Goal: Information Seeking & Learning: Find contact information

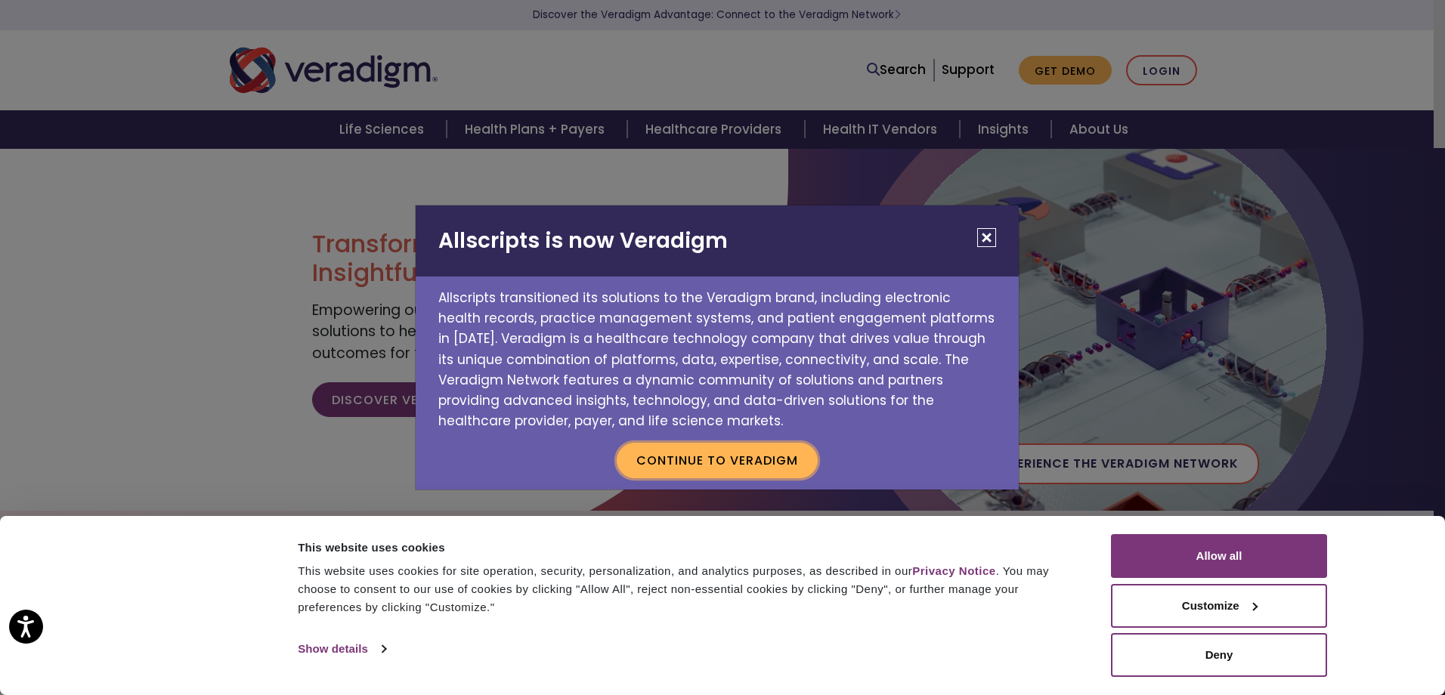
click at [733, 457] on button "Continue to Veradigm" at bounding box center [717, 460] width 201 height 35
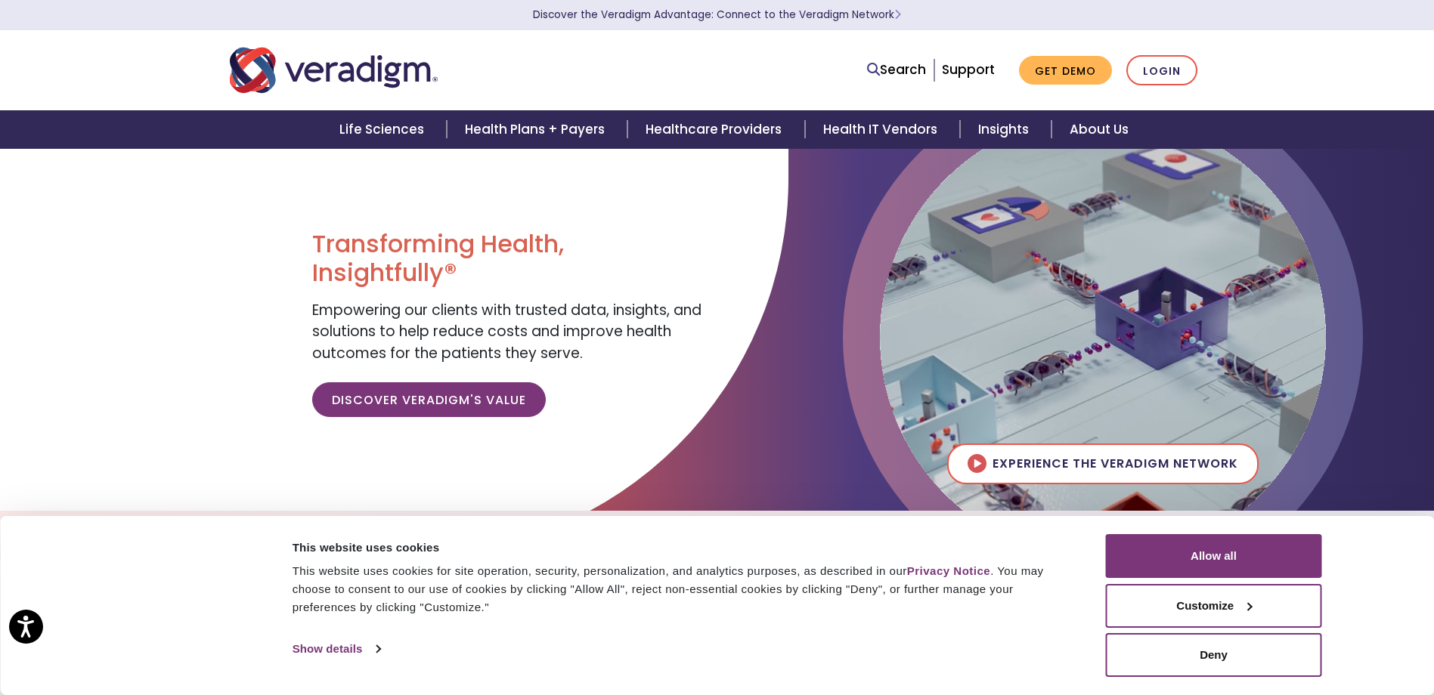
click at [1400, 568] on div "Consent Details [#IABV2SETTINGS#] About This website uses cookies This website …" at bounding box center [717, 605] width 1434 height 179
click at [1153, 551] on button "Allow all" at bounding box center [1214, 556] width 216 height 44
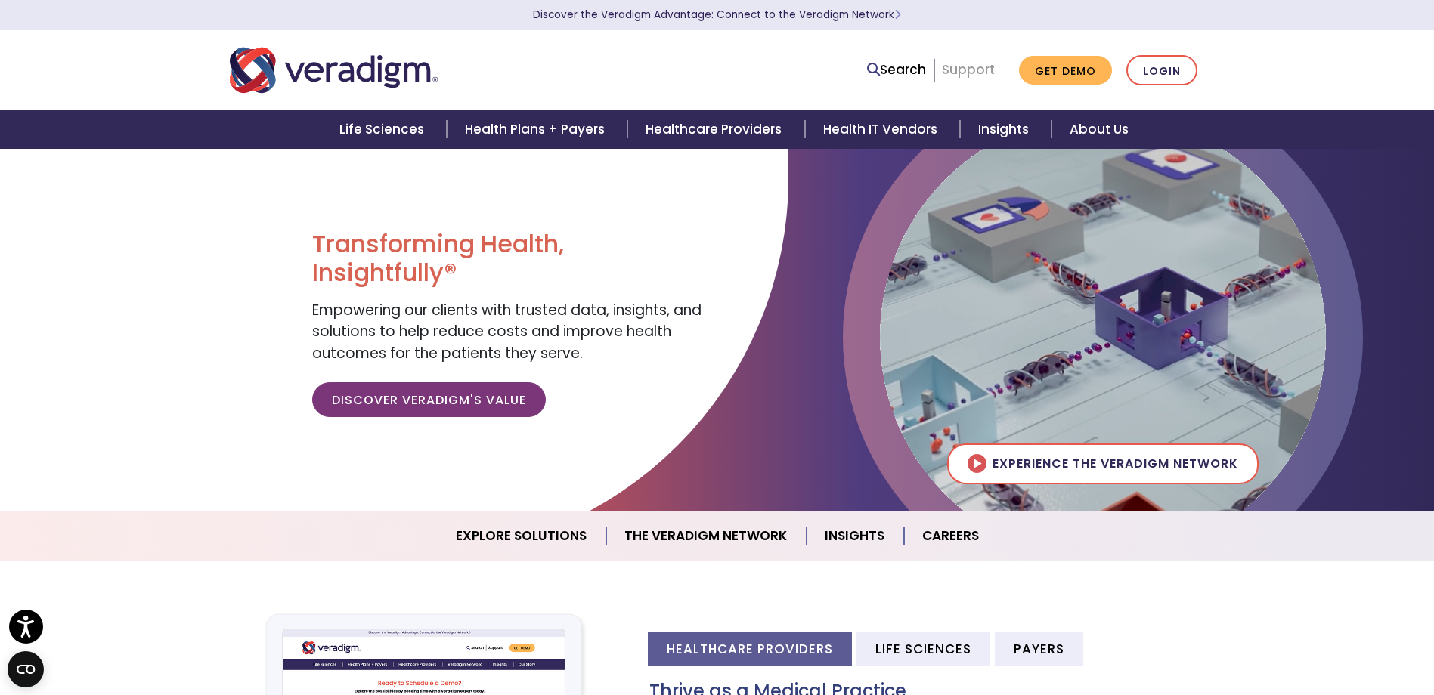
click at [974, 66] on link "Support" at bounding box center [968, 69] width 53 height 18
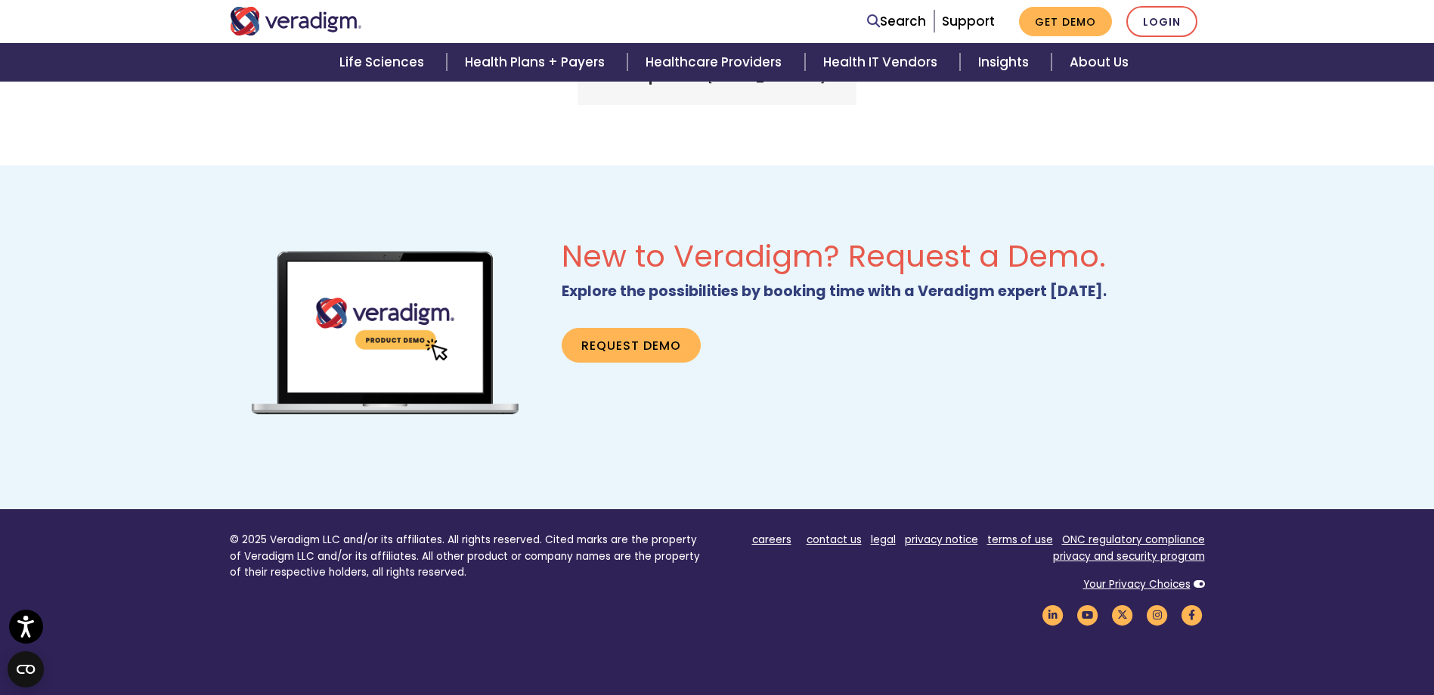
scroll to position [932, 0]
